Goal: Task Accomplishment & Management: Use online tool/utility

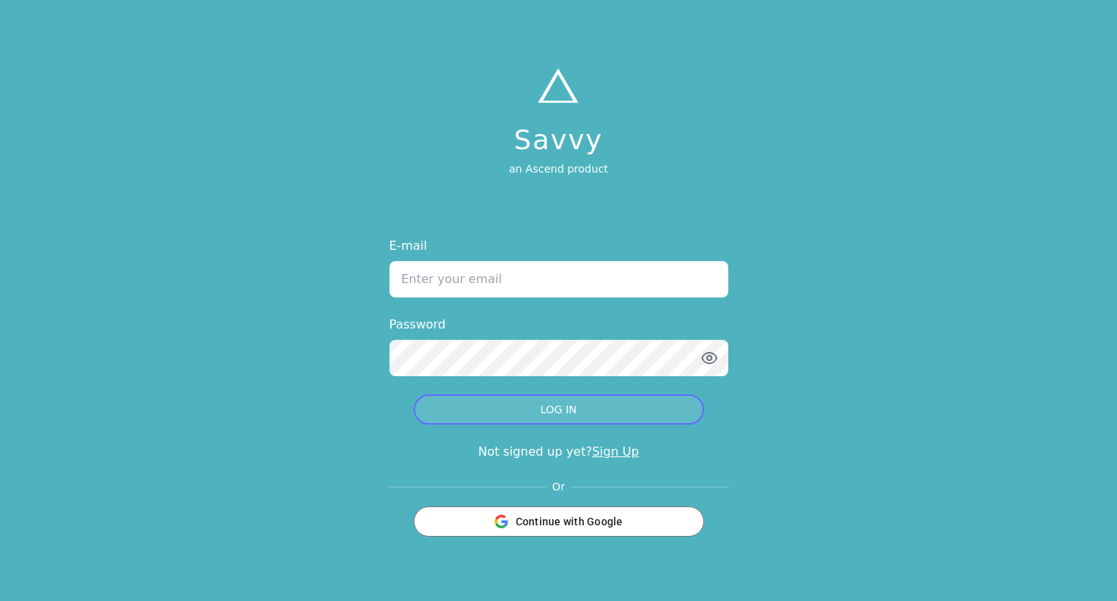
type input "[PERSON_NAME][EMAIL_ADDRESS][PERSON_NAME][DOMAIN_NAME]"
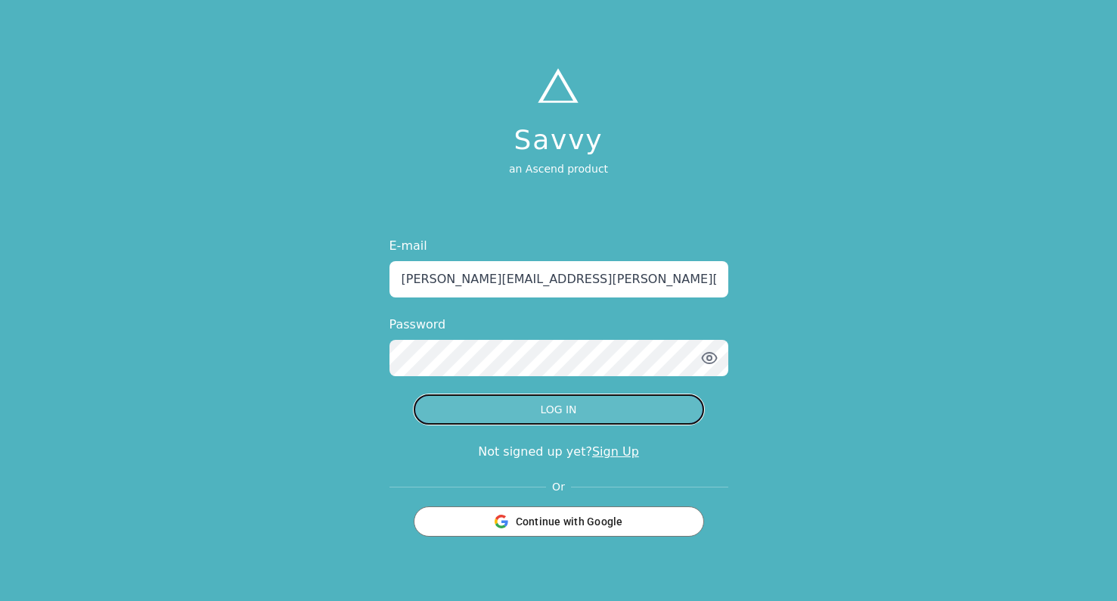
click at [452, 412] on button "LOG IN" at bounding box center [559, 409] width 290 height 30
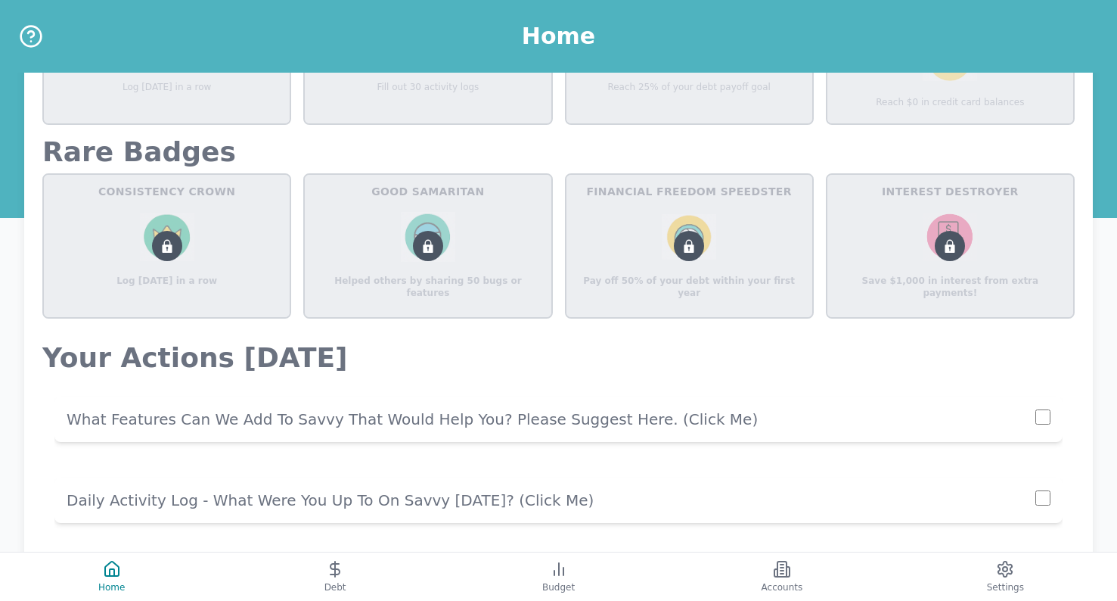
scroll to position [1048, 0]
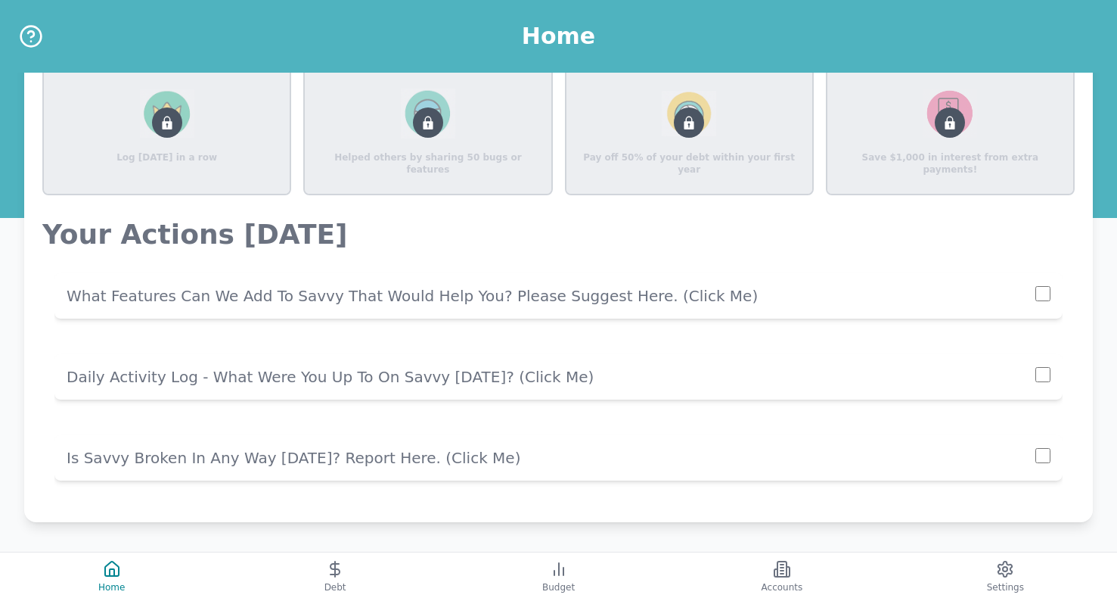
click at [383, 383] on p "Daily Activity Log - What Were You Up To On Savvy [DATE]? (click me)" at bounding box center [551, 376] width 969 height 21
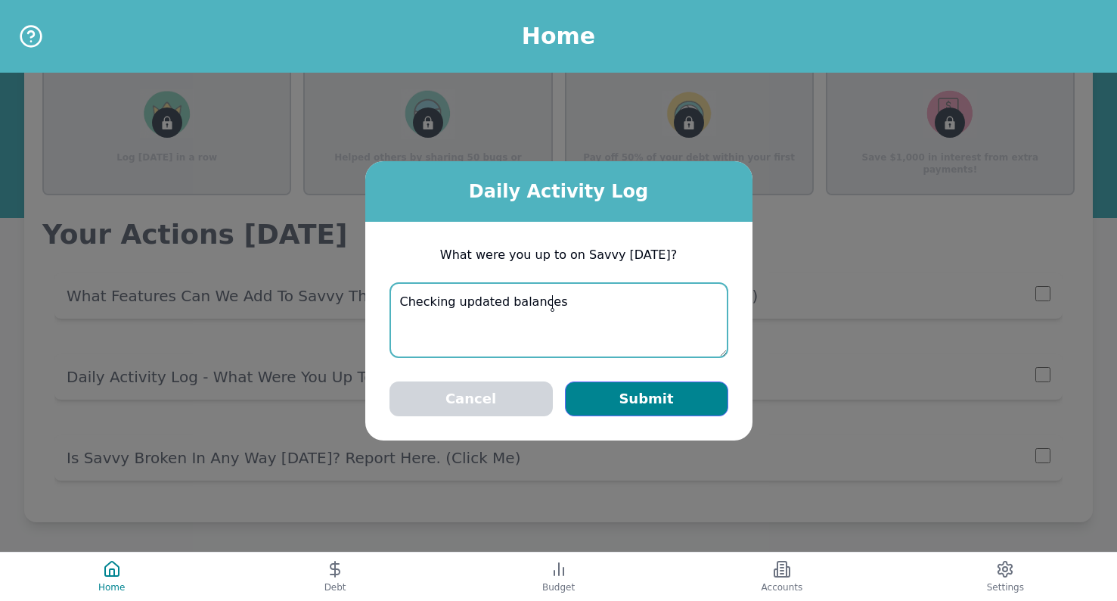
type textarea "Checking updated balances"
click at [684, 402] on button "Submit" at bounding box center [646, 398] width 163 height 35
